Goal: Find contact information: Find contact information

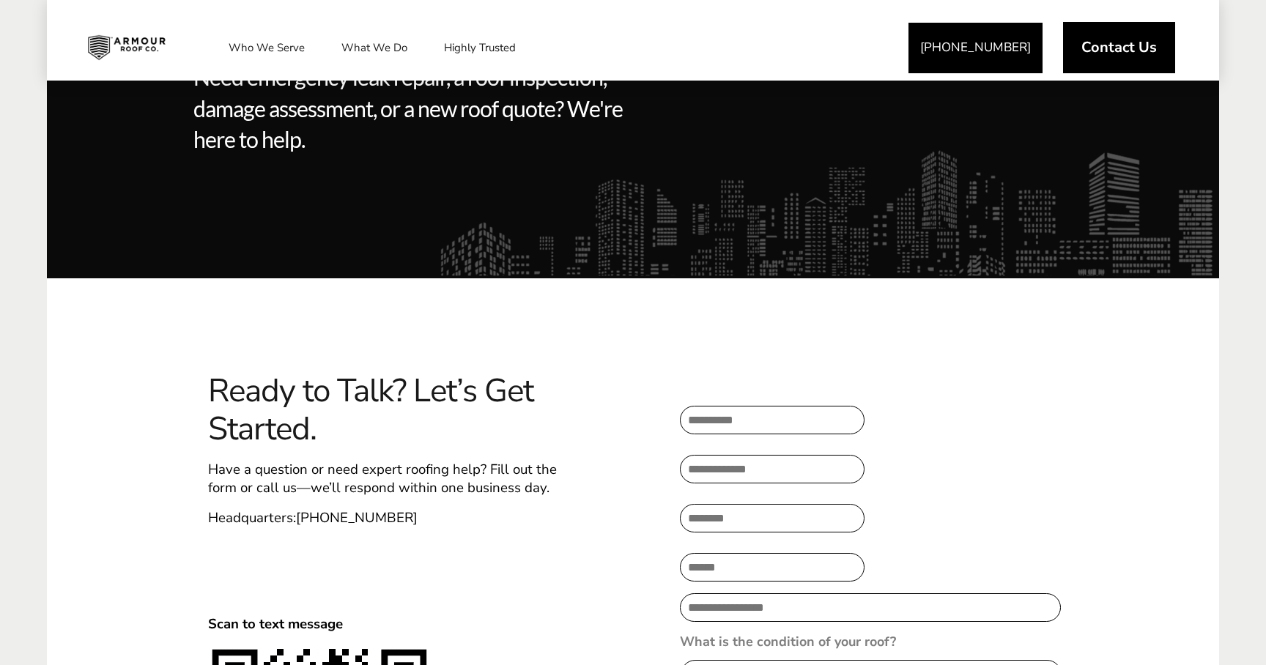
scroll to position [246, 0]
